Goal: Task Accomplishment & Management: Manage account settings

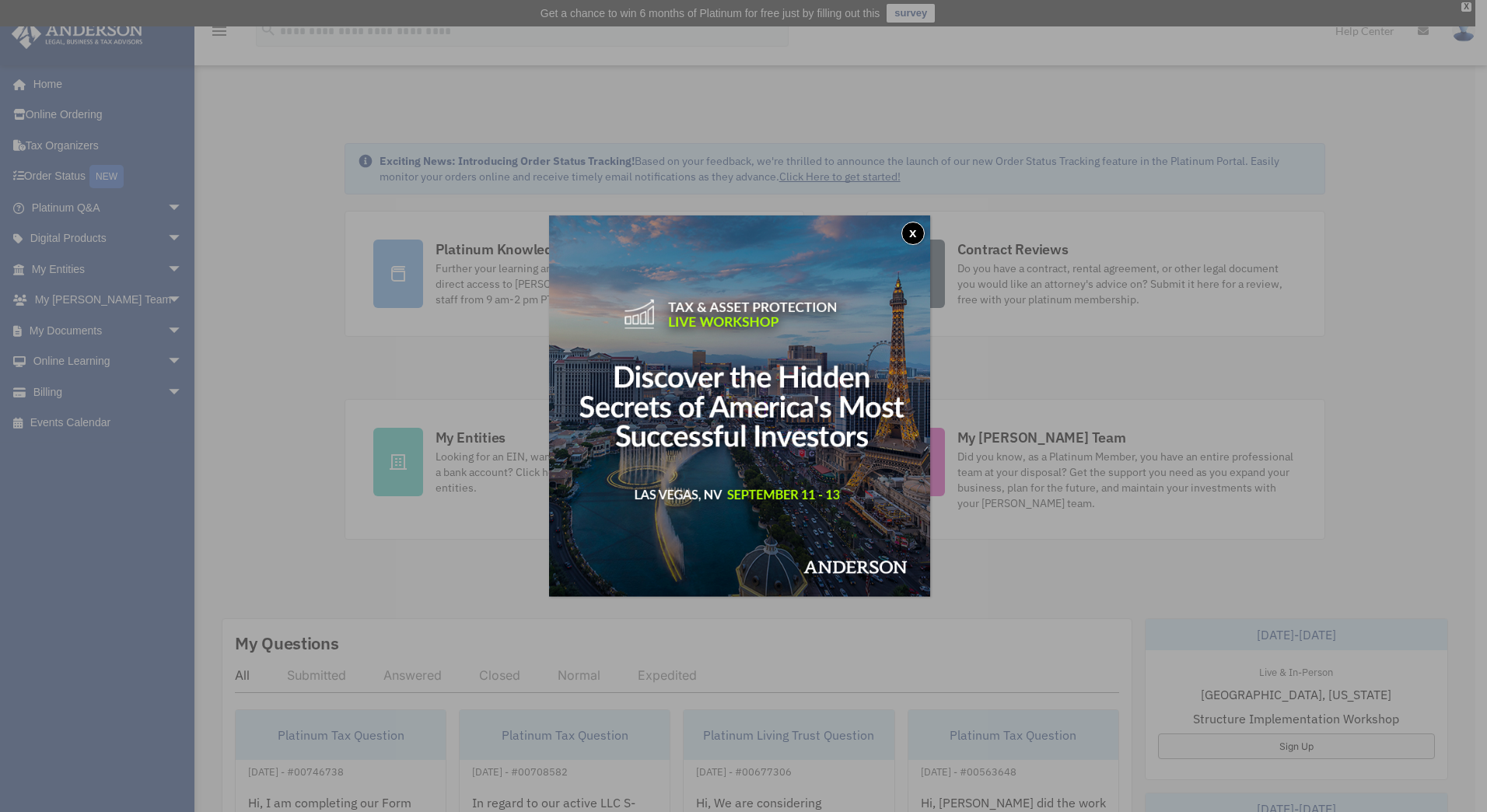
click at [913, 234] on button "x" at bounding box center [913, 234] width 24 height 24
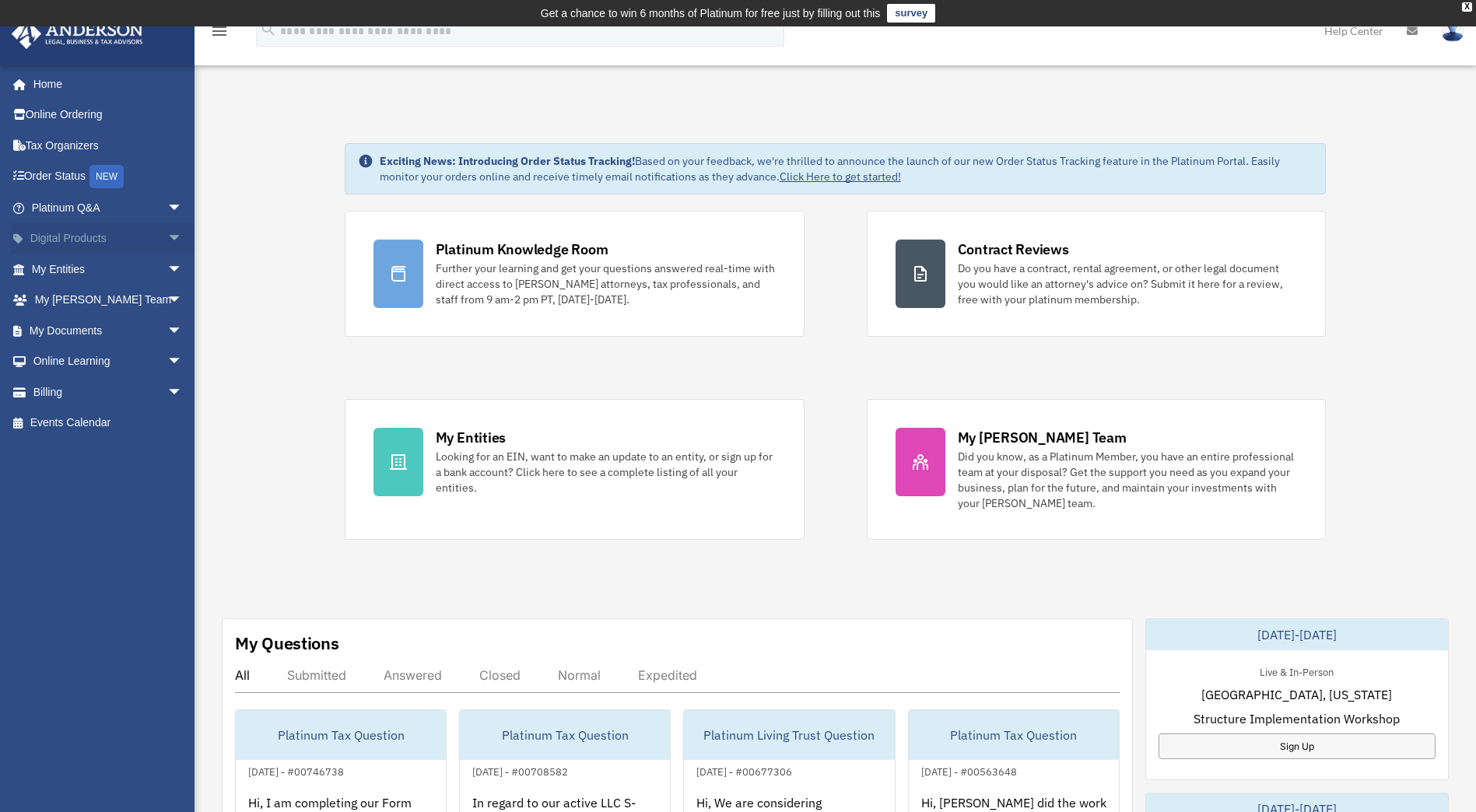
click at [167, 238] on span "arrow_drop_down" at bounding box center [183, 238] width 31 height 32
click at [167, 454] on span "arrow_drop_down" at bounding box center [183, 454] width 31 height 32
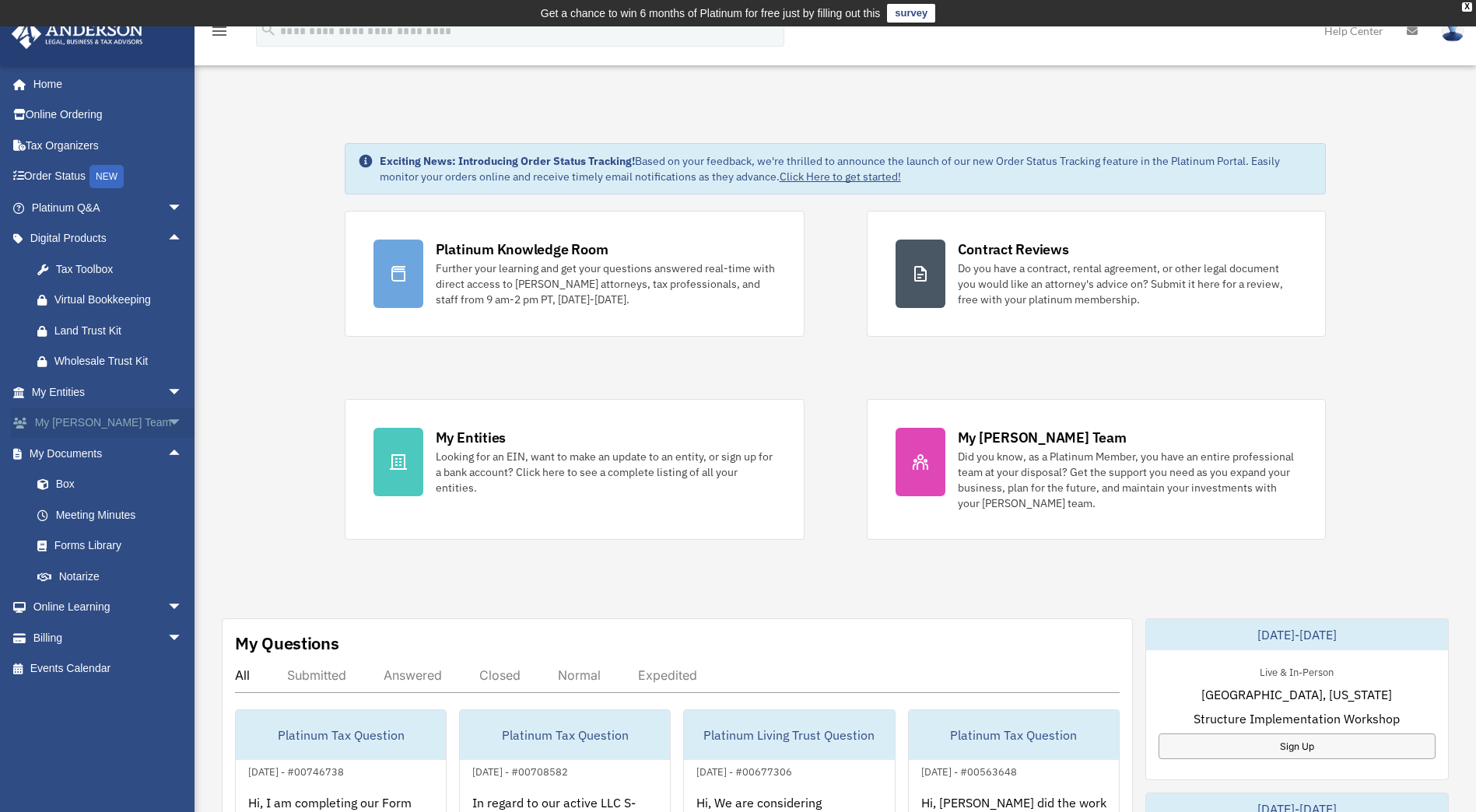
click at [167, 420] on span "arrow_drop_down" at bounding box center [183, 423] width 31 height 32
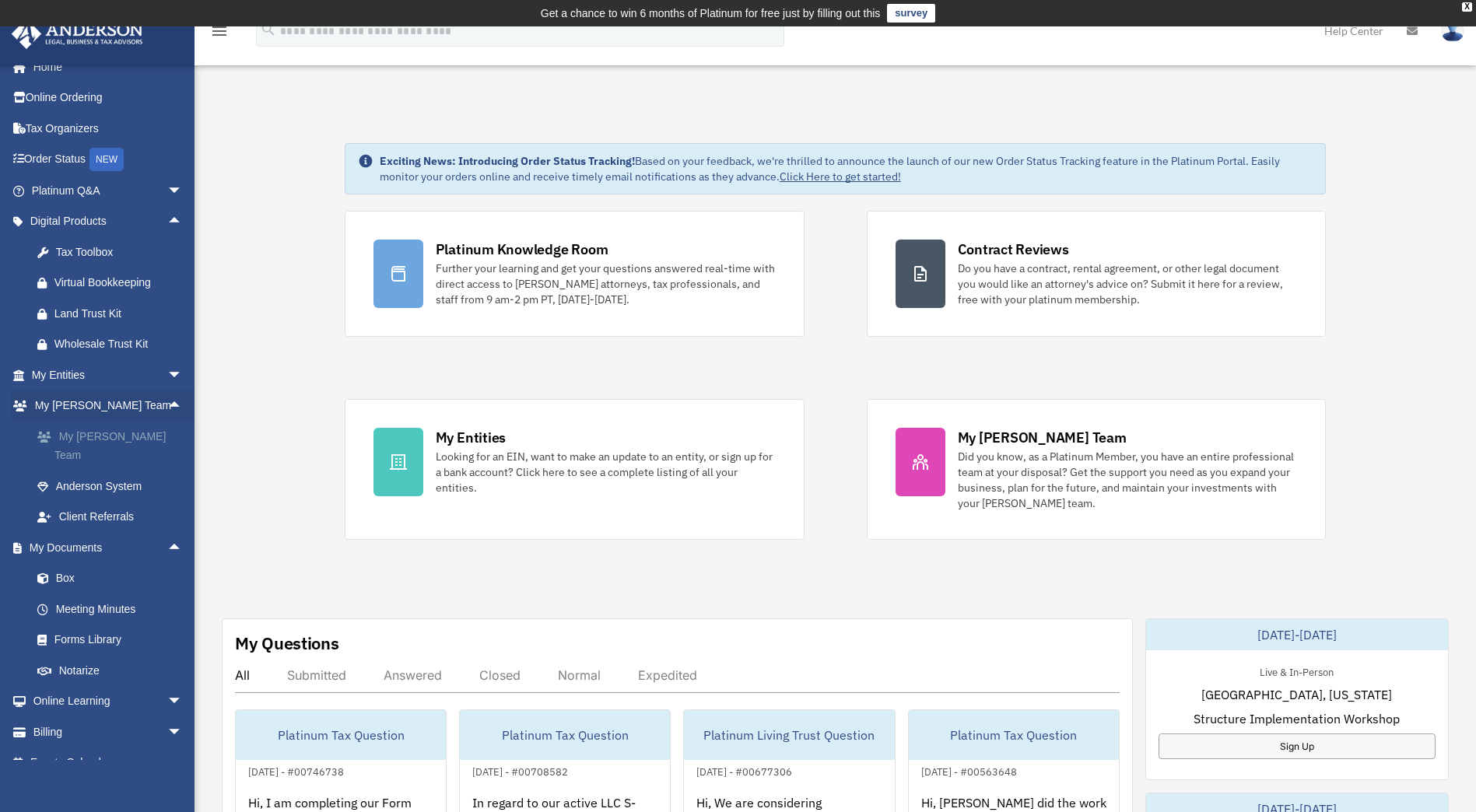
scroll to position [20, 0]
click at [167, 713] on span "arrow_drop_down" at bounding box center [183, 729] width 31 height 32
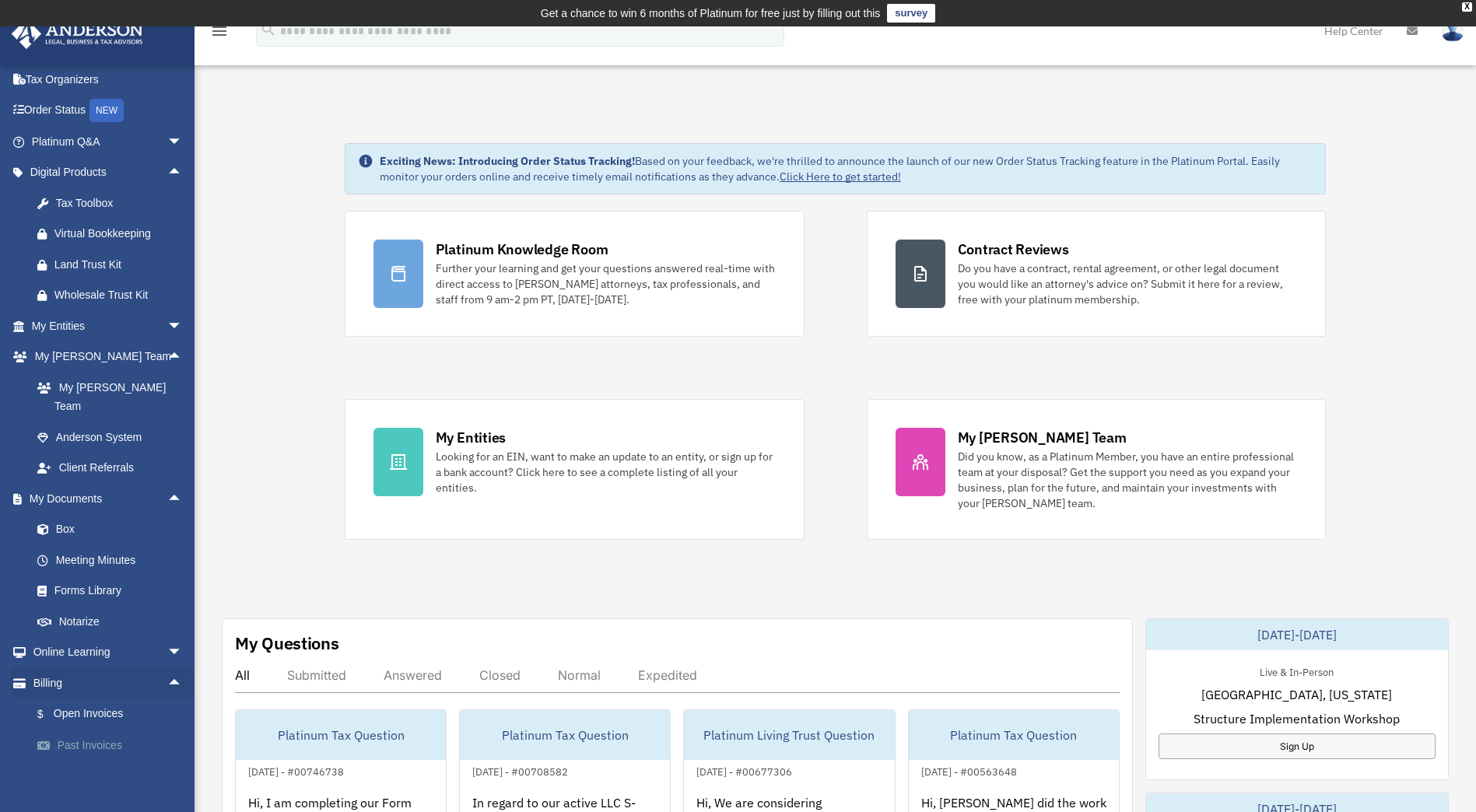
scroll to position [112, 0]
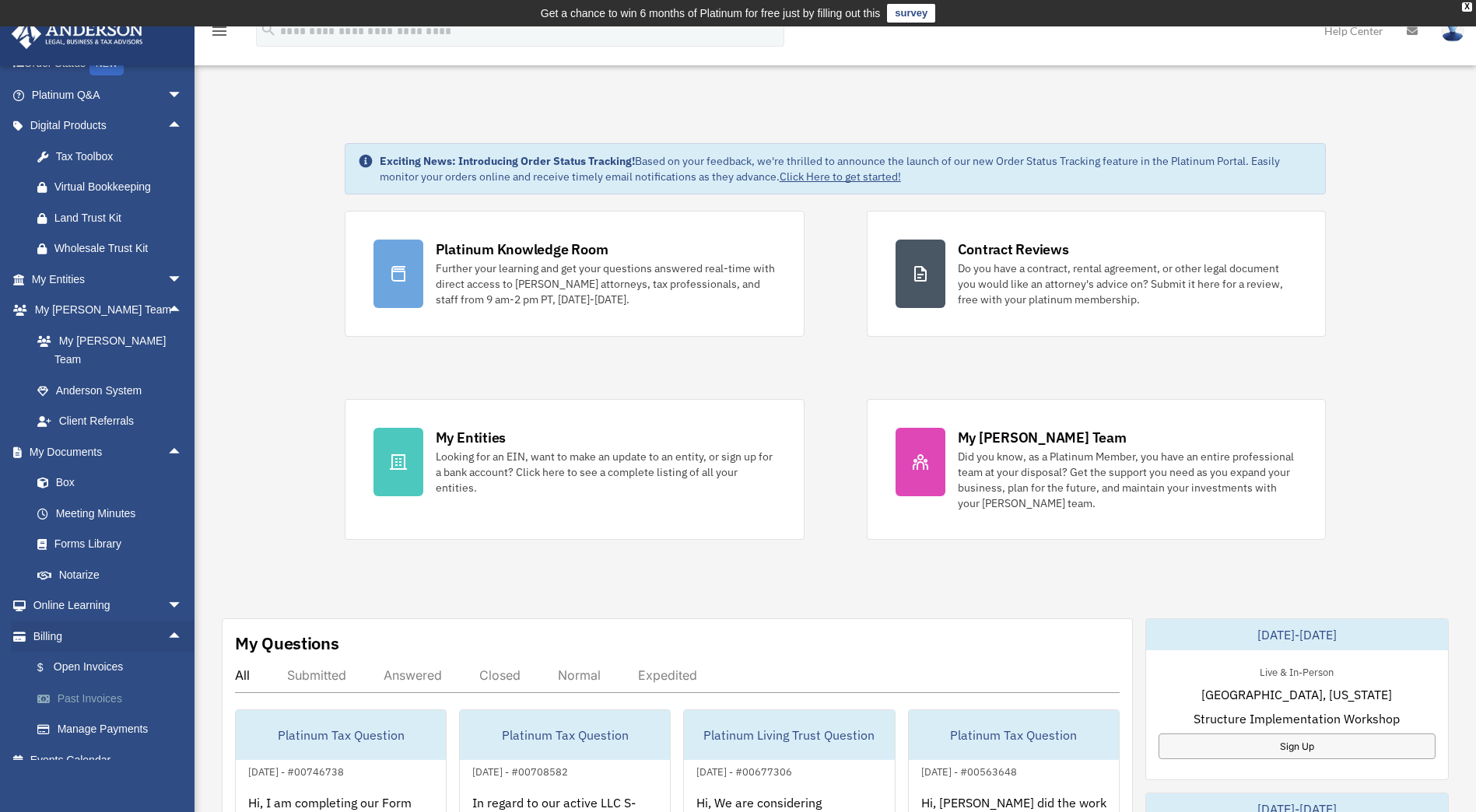
click at [94, 683] on link "Past Invoices" at bounding box center [114, 699] width 184 height 31
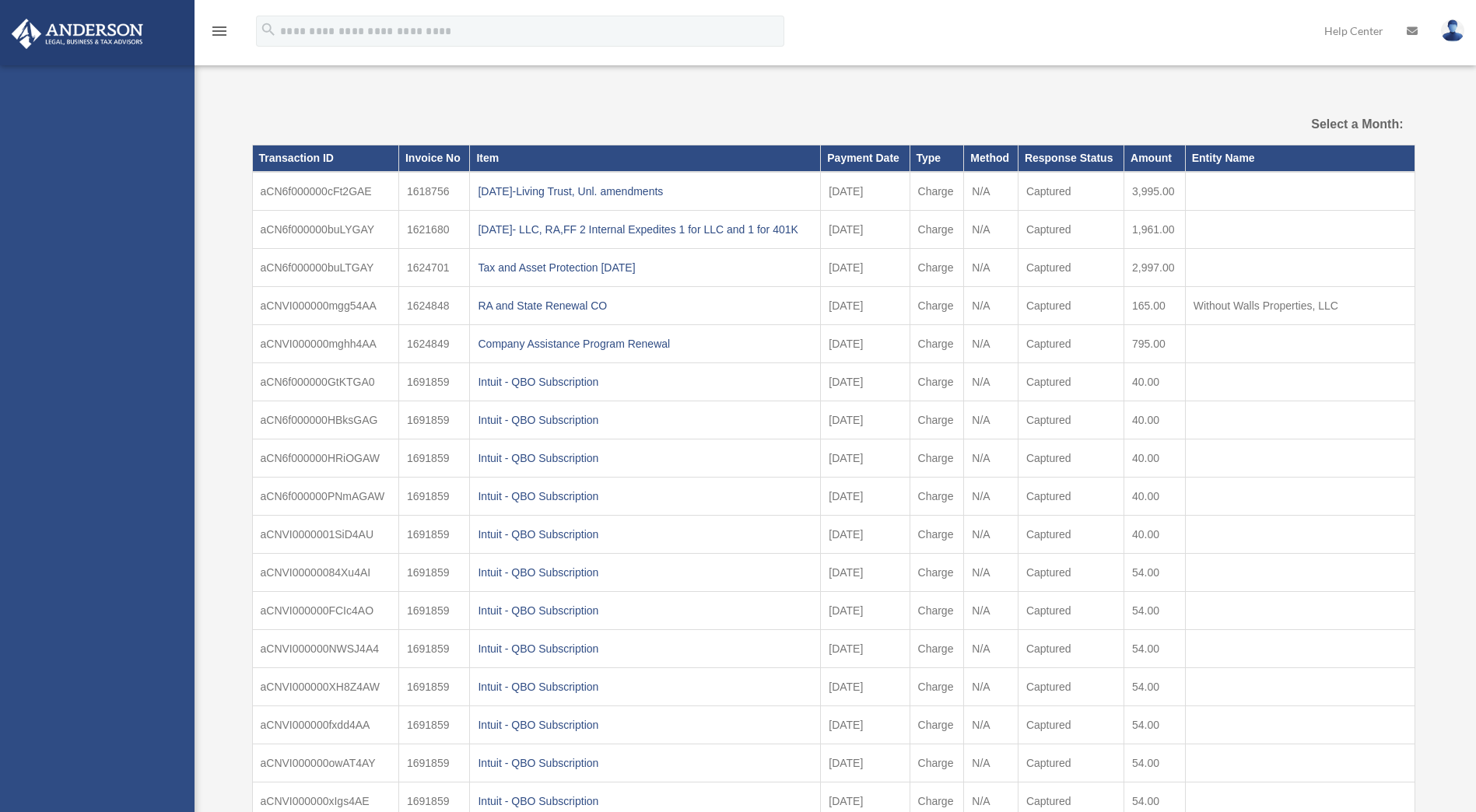
select select
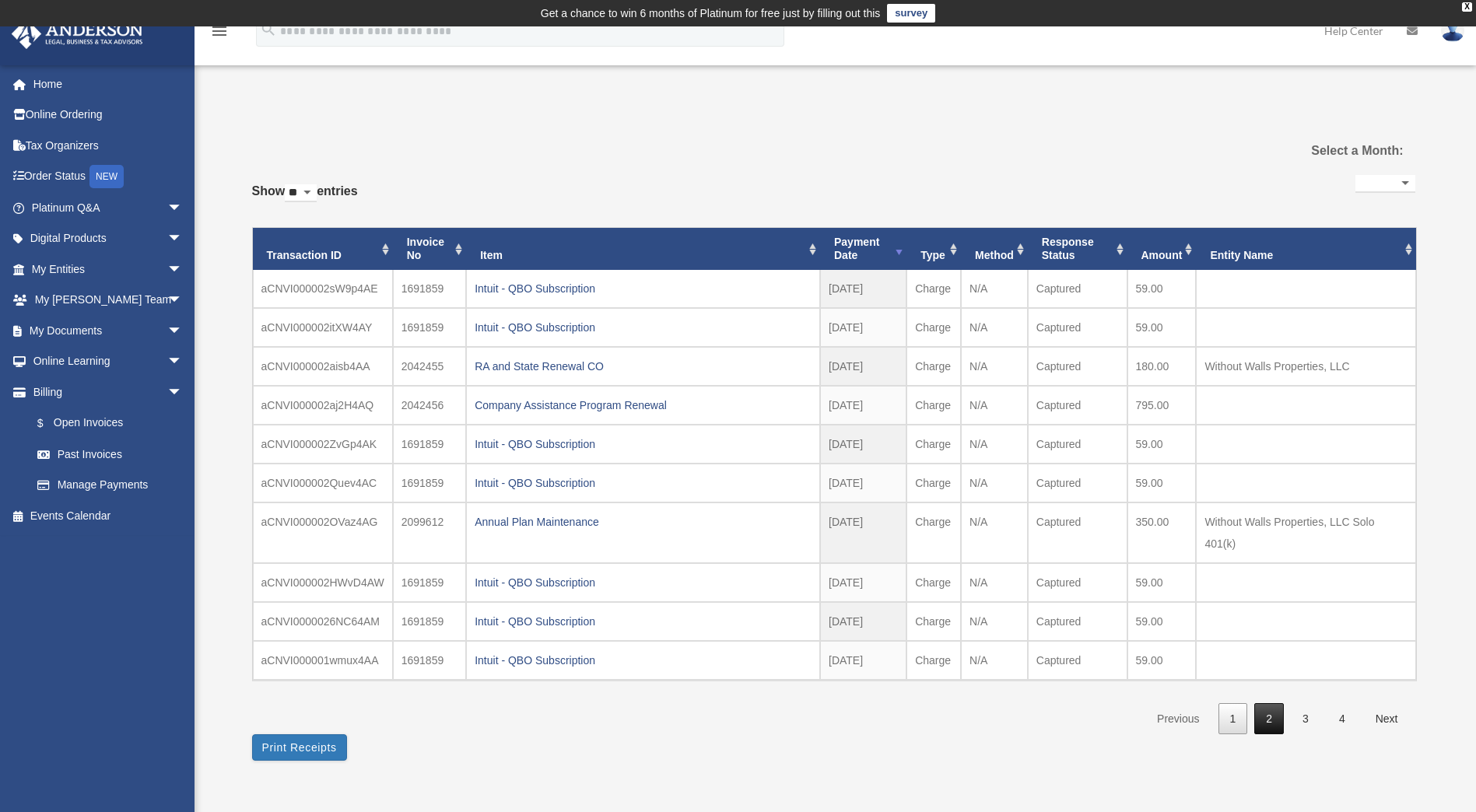
click at [1269, 721] on link "2" at bounding box center [1269, 719] width 29 height 32
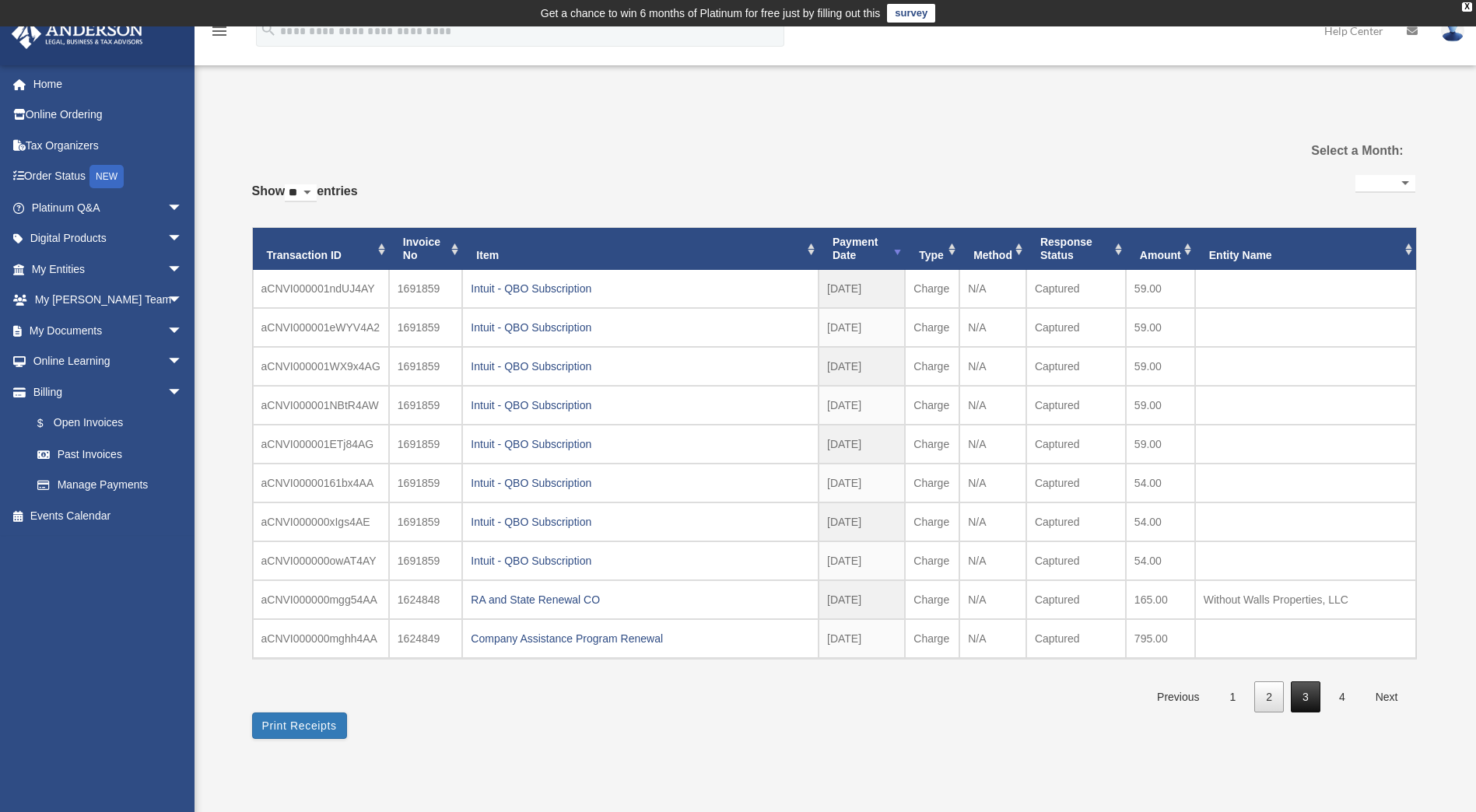
click at [1307, 701] on link "3" at bounding box center [1305, 697] width 29 height 32
click at [104, 483] on link "Manage Payments" at bounding box center [114, 485] width 184 height 31
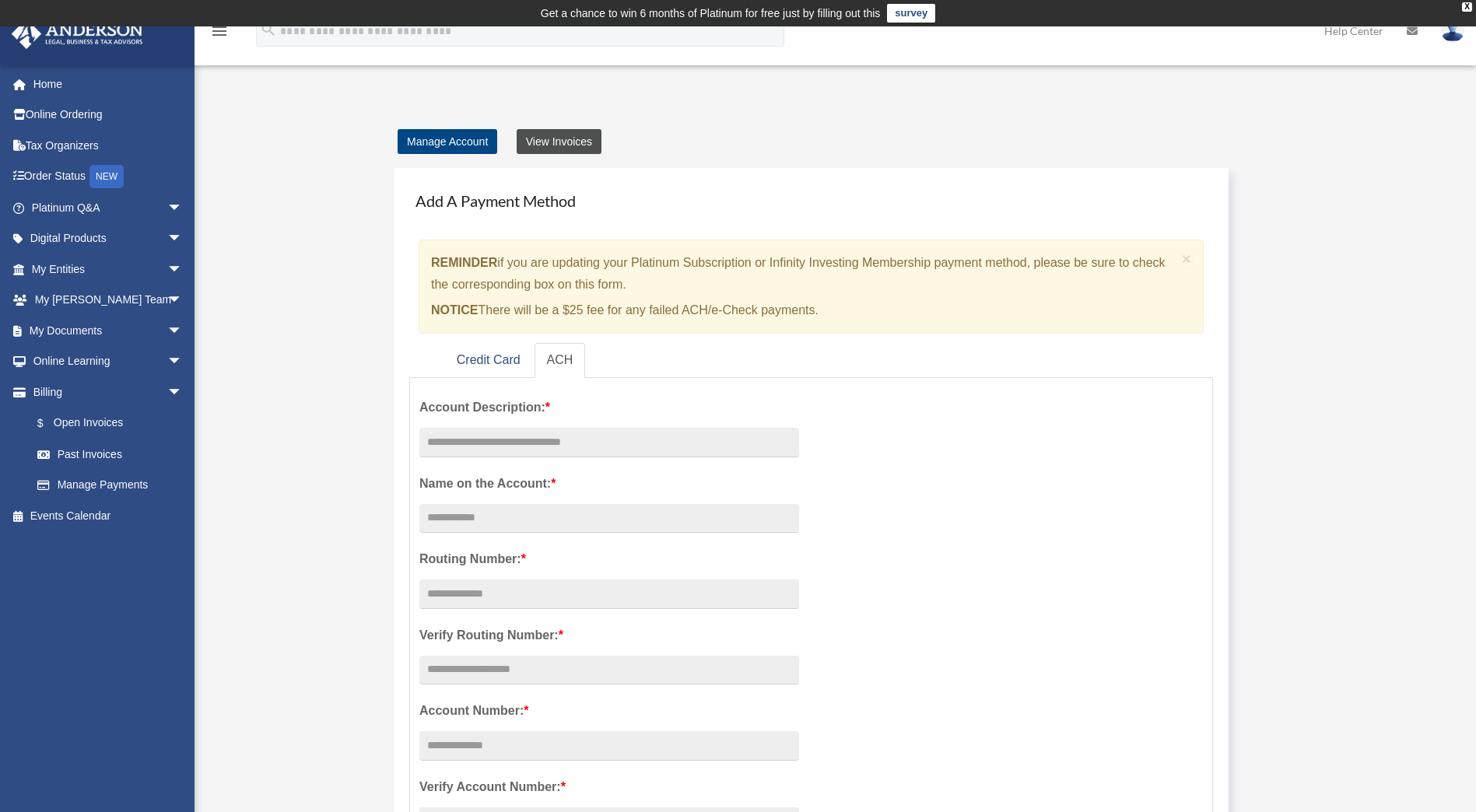
click at [569, 139] on link "View Invoices" at bounding box center [559, 141] width 85 height 25
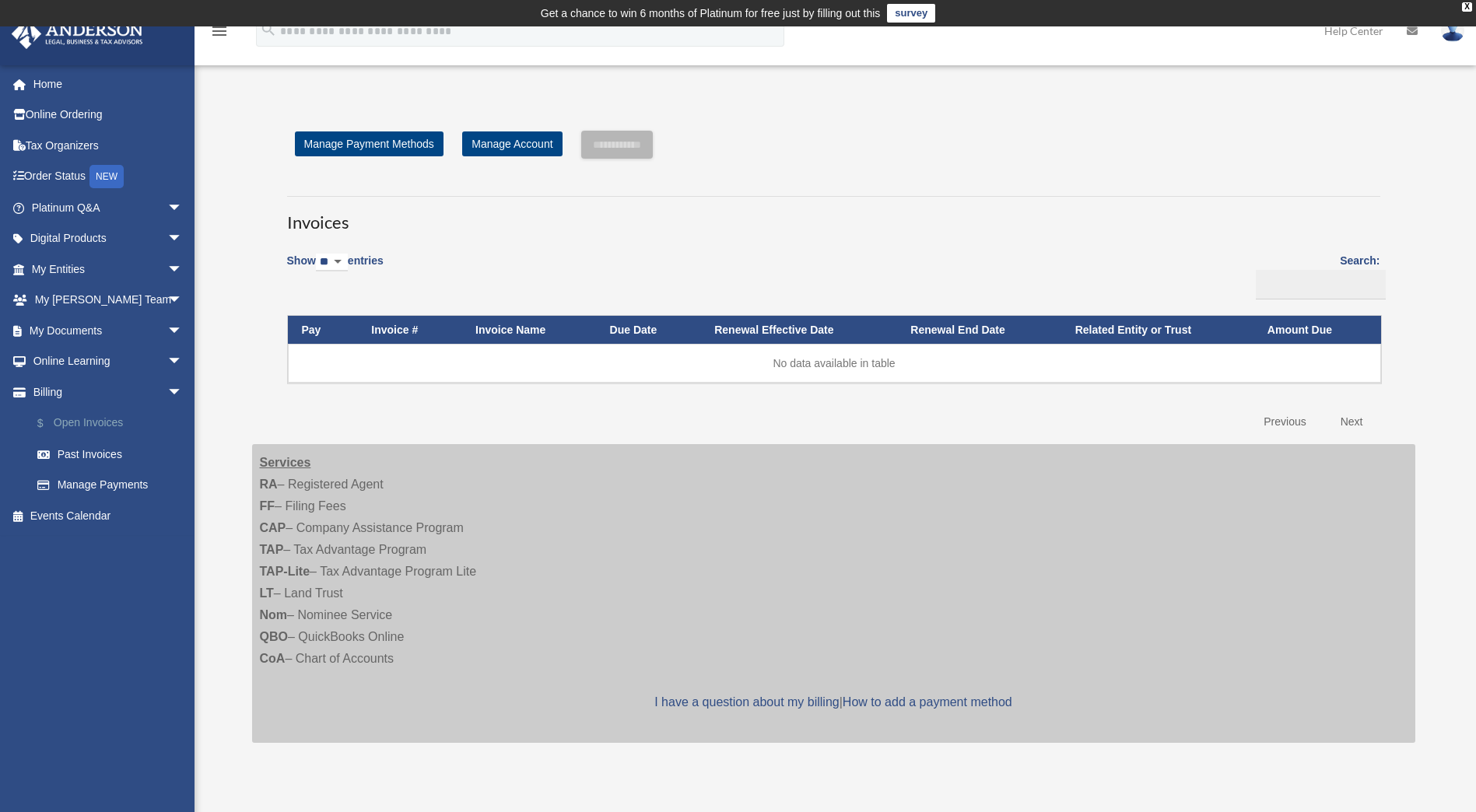
click at [89, 422] on link "$ Open Invoices" at bounding box center [114, 423] width 184 height 32
click at [98, 459] on link "Past Invoices" at bounding box center [114, 454] width 184 height 31
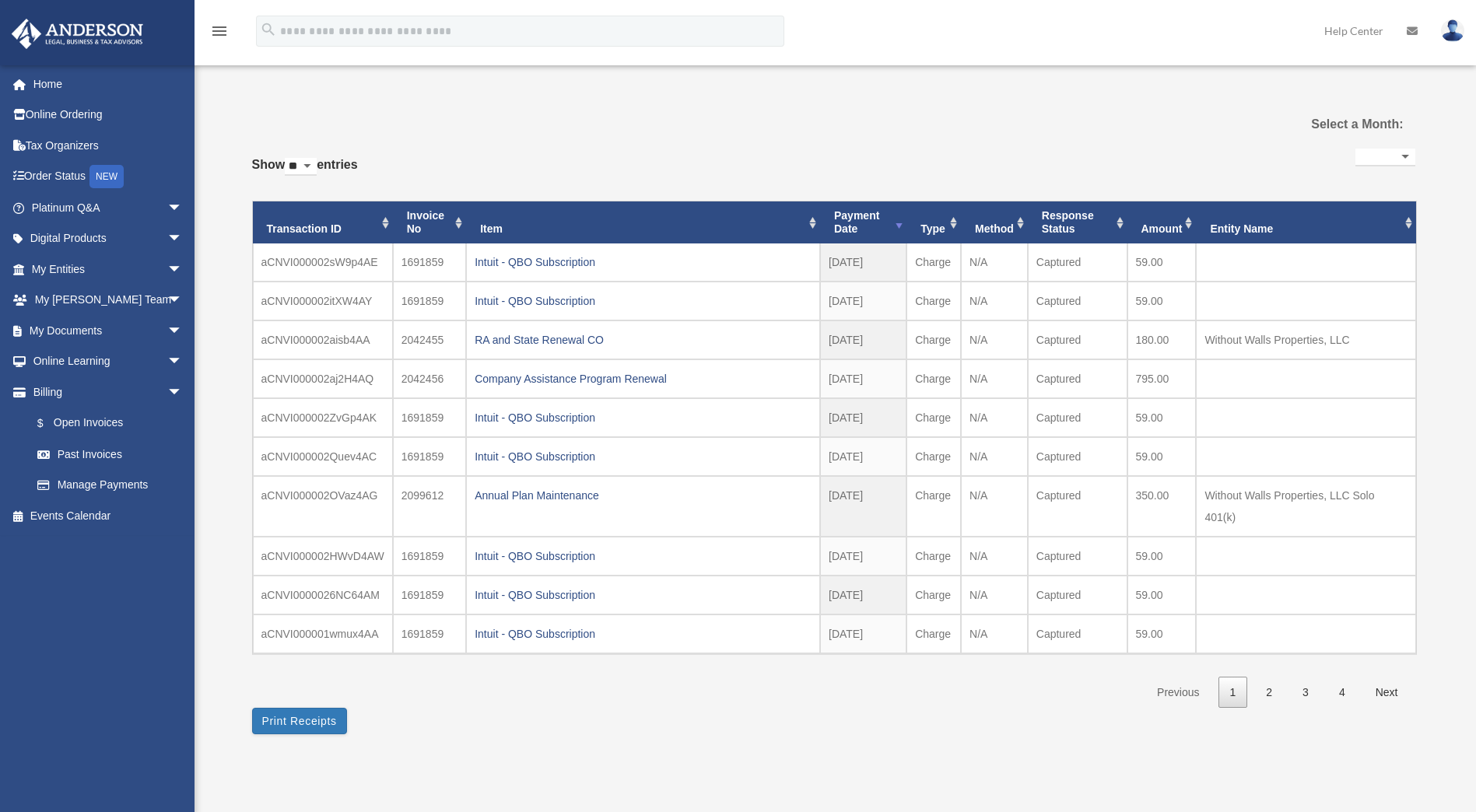
select select
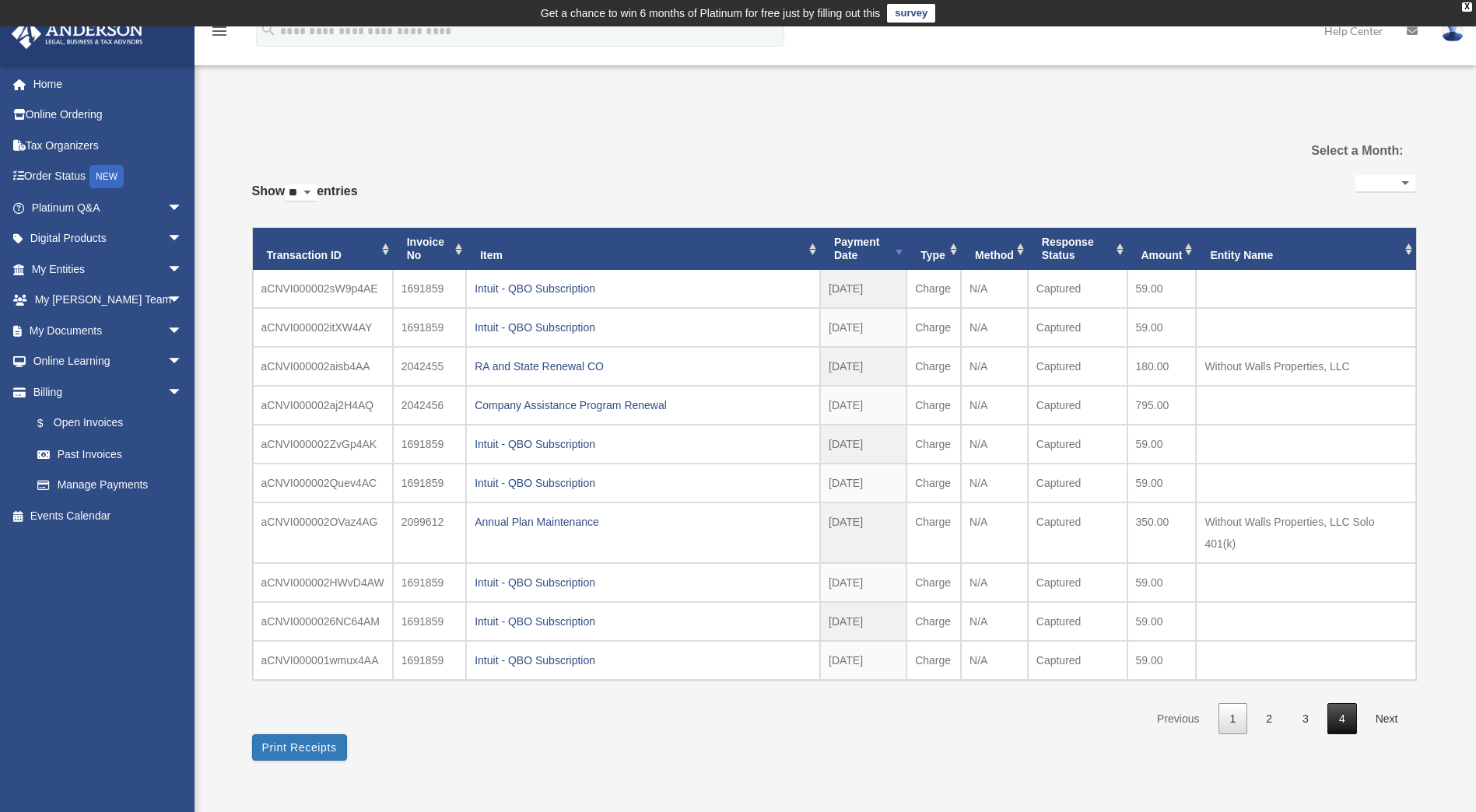
click at [1340, 715] on link "4" at bounding box center [1342, 719] width 29 height 32
